Goal: Task Accomplishment & Management: Complete application form

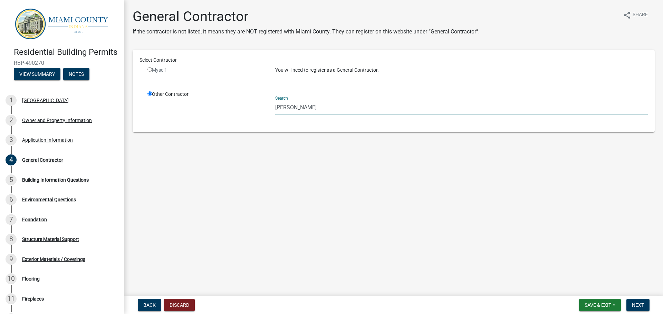
drag, startPoint x: 290, startPoint y: 101, endPoint x: 250, endPoint y: 103, distance: 40.1
click at [250, 103] on div "Other Contractor Search [PERSON_NAME]" at bounding box center [397, 108] width 511 height 35
type input "[PERSON_NAME]"
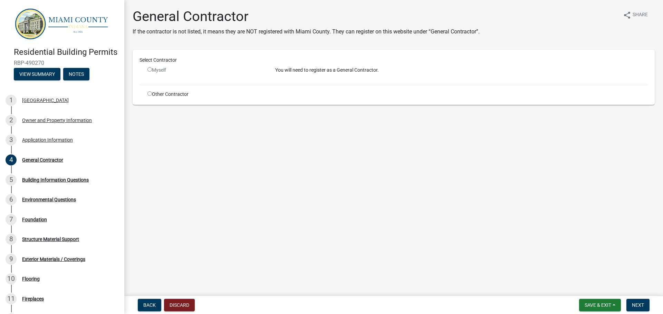
click at [149, 94] on input "radio" at bounding box center [149, 93] width 4 height 4
radio input "true"
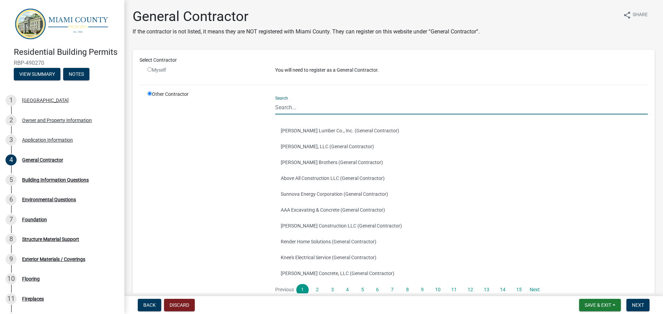
click at [286, 104] on input "Search" at bounding box center [461, 107] width 372 height 14
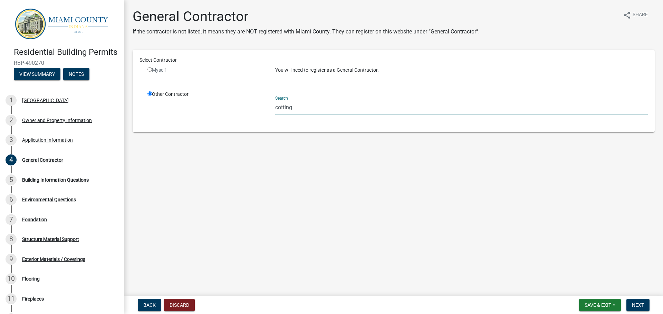
type input "cotting"
